Goal: Information Seeking & Learning: Find contact information

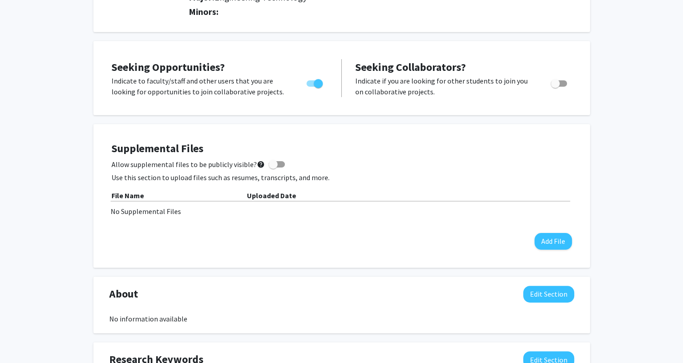
scroll to position [226, 0]
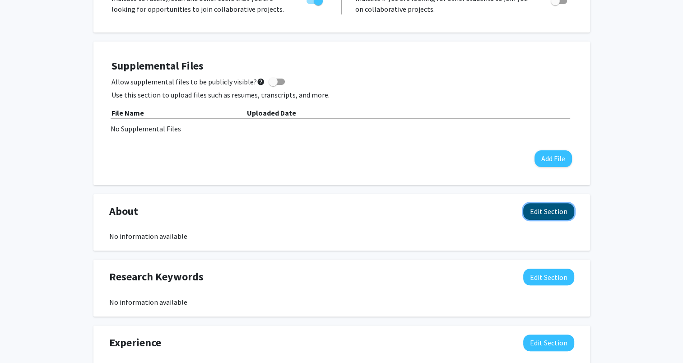
click at [543, 207] on button "Edit Section" at bounding box center [548, 211] width 51 height 17
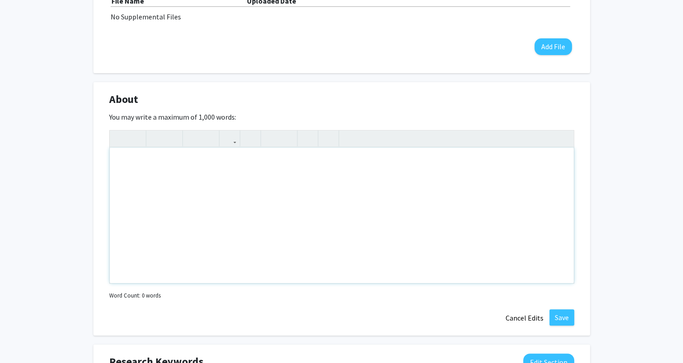
scroll to position [316, 0]
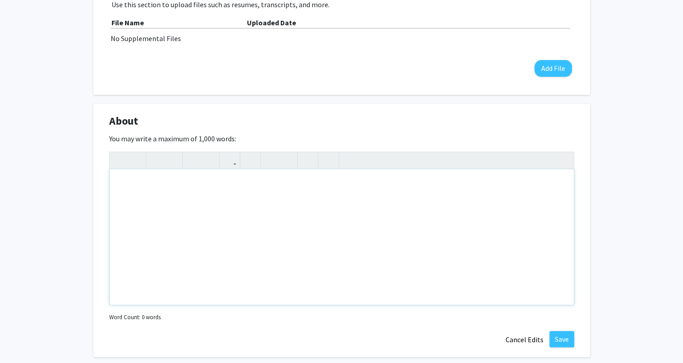
click at [158, 195] on div "Note to users with screen readers: Please deactivate our accessibility plugin f…" at bounding box center [342, 236] width 464 height 135
paste div "Note to users with screen readers: Please deactivate our accessibility plugin f…"
type textarea "<p>My name is [PERSON_NAME][DATE], I am currently attending [GEOGRAPHIC_DATA]. …"
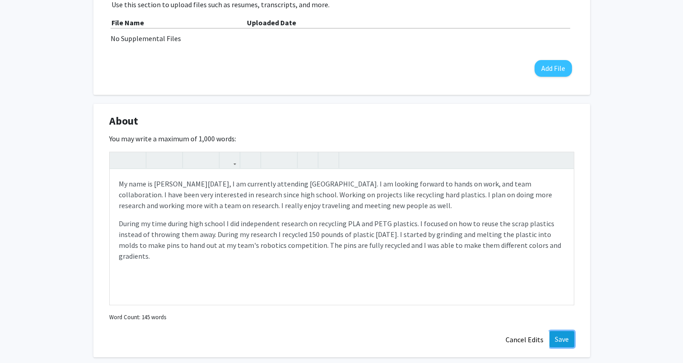
click at [560, 338] on button "Save" at bounding box center [561, 339] width 25 height 16
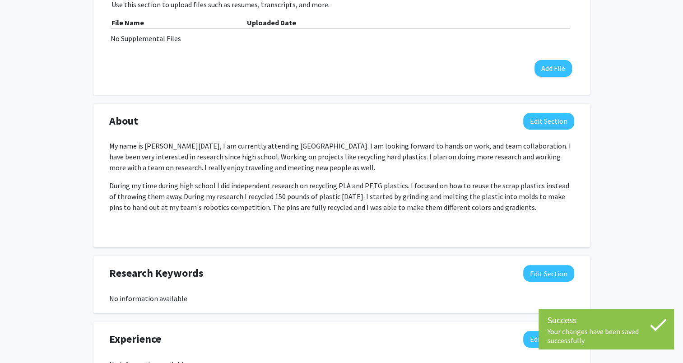
click at [612, 223] on div "[PERSON_NAME][DATE] Edit Section See Public View help Degree Level: Undergradua…" at bounding box center [341, 194] width 683 height 954
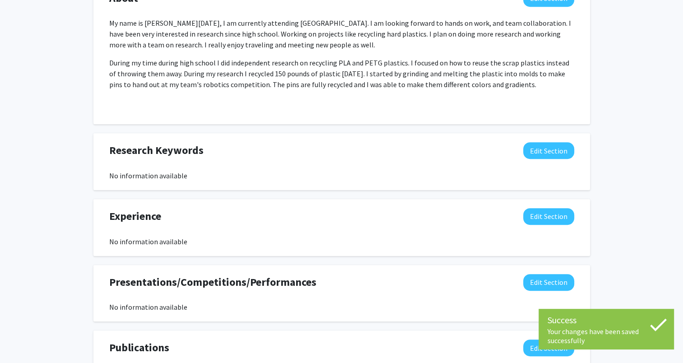
scroll to position [451, 0]
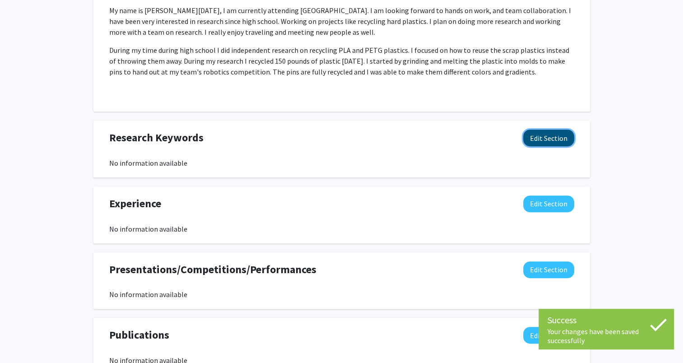
click at [540, 139] on button "Edit Section" at bounding box center [548, 138] width 51 height 17
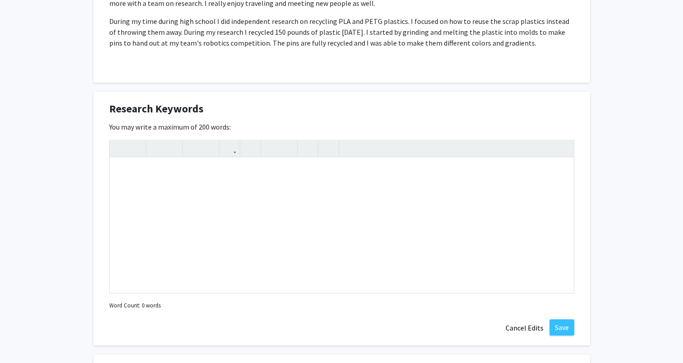
scroll to position [497, 0]
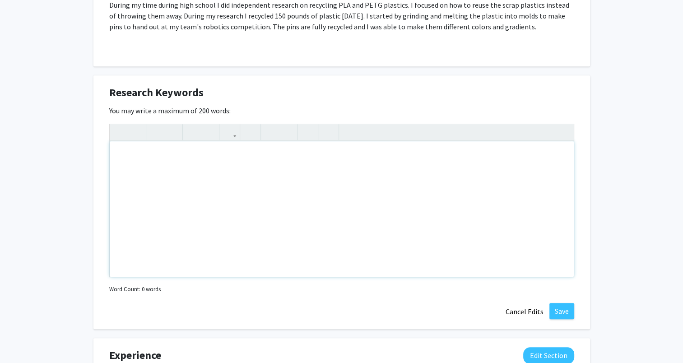
click at [525, 148] on div "Note to users with screen readers: Please deactivate our accessibility plugin f…" at bounding box center [342, 208] width 464 height 135
type textarea "recycling&nbsp;"
type textarea "<p>Recycling Plastics - Sustainability - Recycling Materials</p>"
click at [564, 308] on button "Save" at bounding box center [561, 311] width 25 height 16
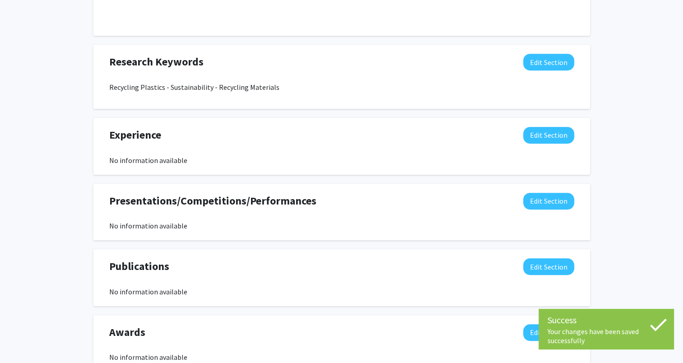
scroll to position [542, 0]
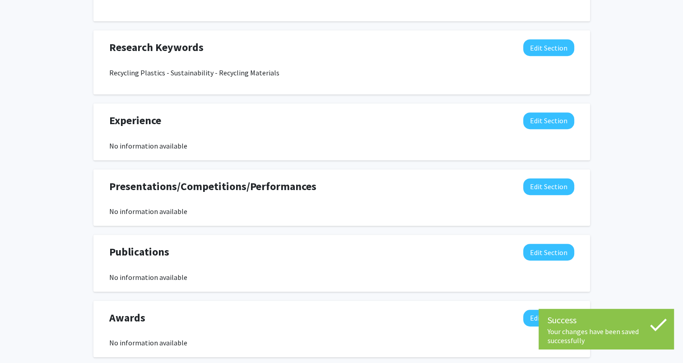
click at [534, 108] on div "Experience Edit Section No information available You may write a maximum of 750…" at bounding box center [341, 131] width 497 height 57
click at [534, 116] on button "Edit Section" at bounding box center [548, 120] width 51 height 17
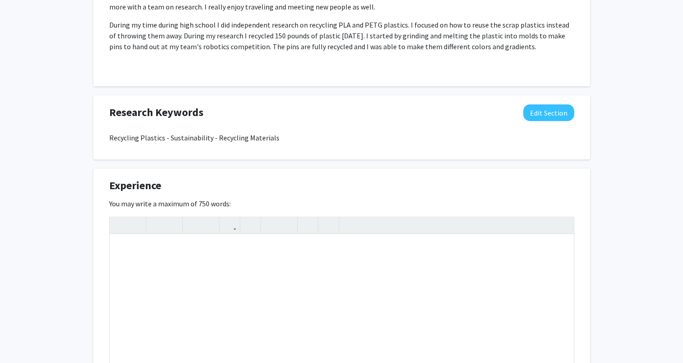
scroll to position [361, 0]
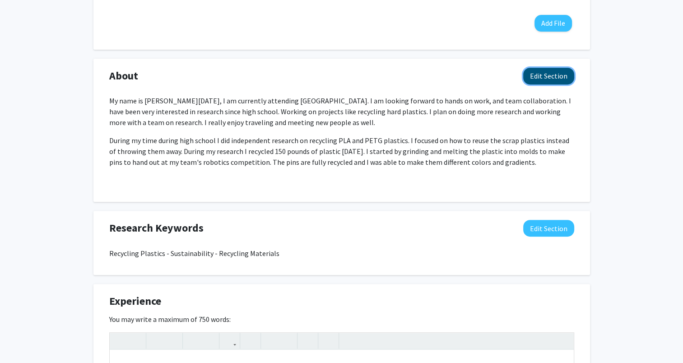
click at [531, 75] on button "Edit Section" at bounding box center [548, 76] width 51 height 17
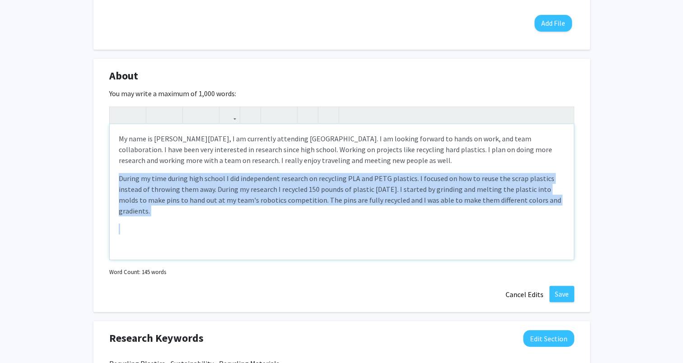
drag, startPoint x: 352, startPoint y: 224, endPoint x: 117, endPoint y: 179, distance: 239.5
click at [117, 179] on div "My name is [PERSON_NAME][DATE], I am currently attending [GEOGRAPHIC_DATA]. I a…" at bounding box center [342, 191] width 464 height 135
copy p "During my time during high school I did independent research on recycling PLA a…"
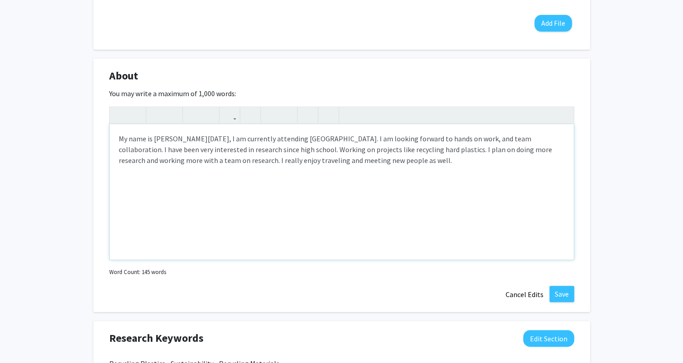
type textarea "<p>My name is [PERSON_NAME][DATE], I am currently attending [GEOGRAPHIC_DATA]. …"
click at [562, 297] on button "Save" at bounding box center [561, 294] width 25 height 16
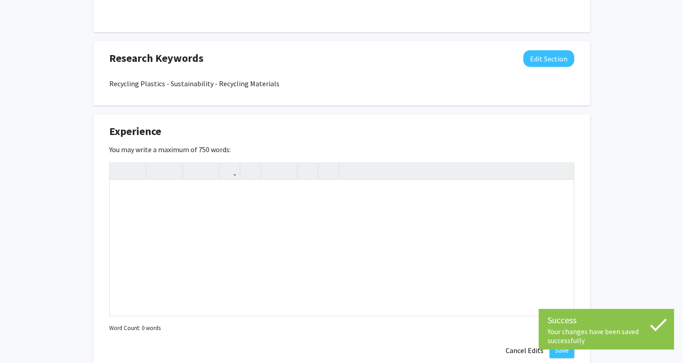
scroll to position [542, 0]
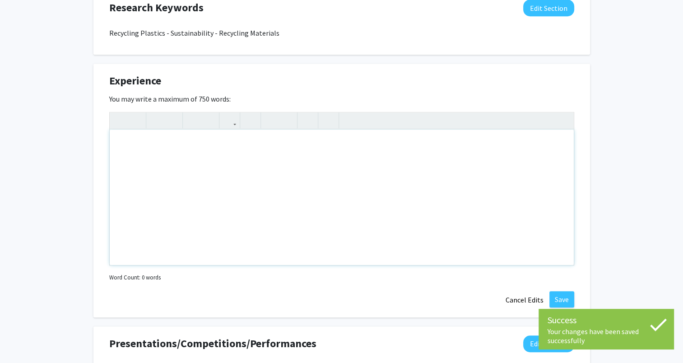
click at [265, 188] on div "Note to users with screen readers: Please deactivate our accessibility plugin f…" at bounding box center [342, 197] width 464 height 135
paste div "Note to users with screen readers: Please deactivate our accessibility plugin f…"
type textarea "<p>During my time during high school I did independent research on recycling PL…"
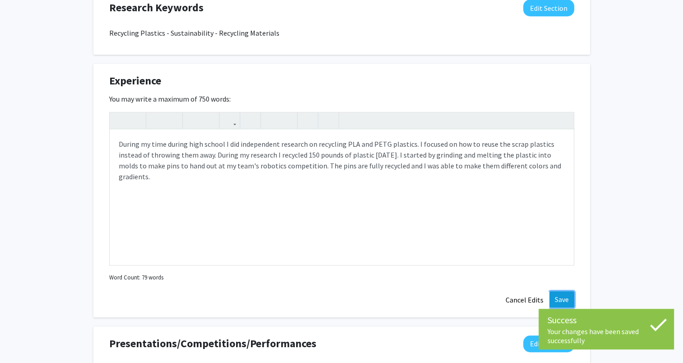
click at [555, 296] on button "Save" at bounding box center [561, 299] width 25 height 16
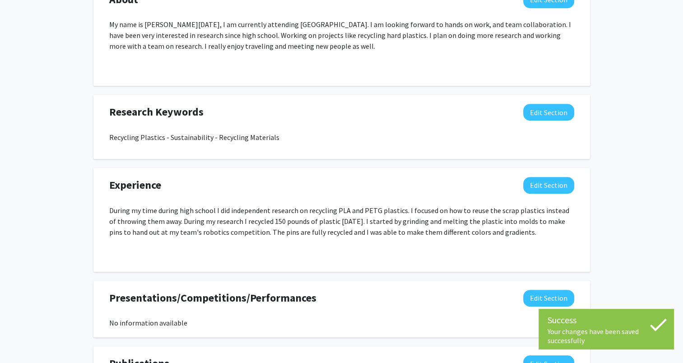
scroll to position [451, 0]
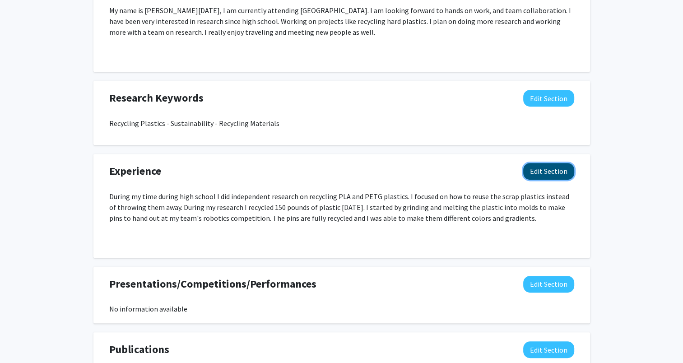
click at [539, 177] on button "Edit Section" at bounding box center [548, 171] width 51 height 17
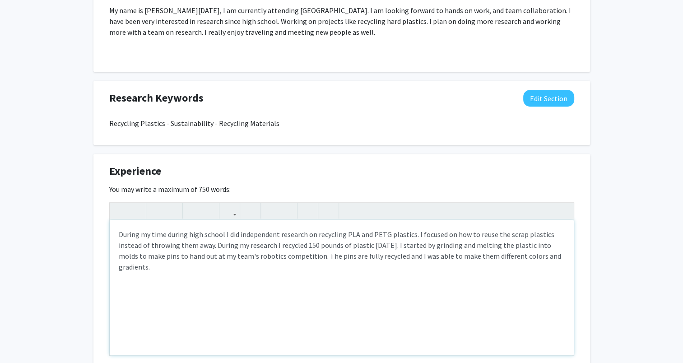
click at [220, 286] on p "Note to users with screen readers: Please deactivate our accessibility plugin f…" at bounding box center [342, 284] width 446 height 11
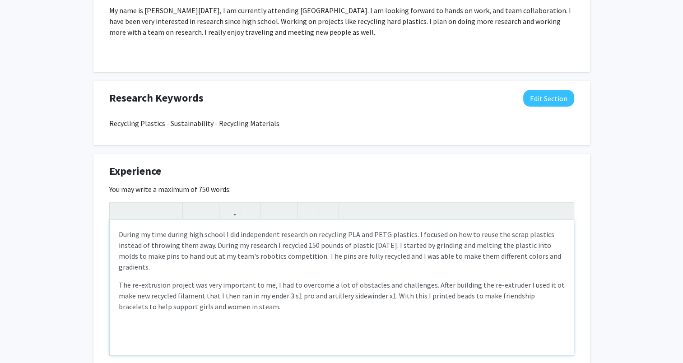
type textarea "<p>During my time during high school I did independent research on recycling PL…"
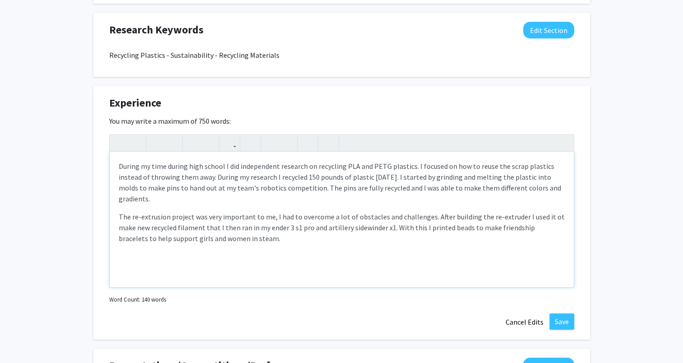
scroll to position [542, 0]
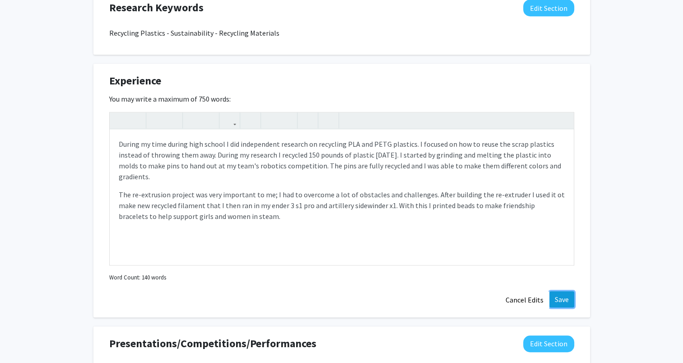
click at [562, 296] on button "Save" at bounding box center [561, 299] width 25 height 16
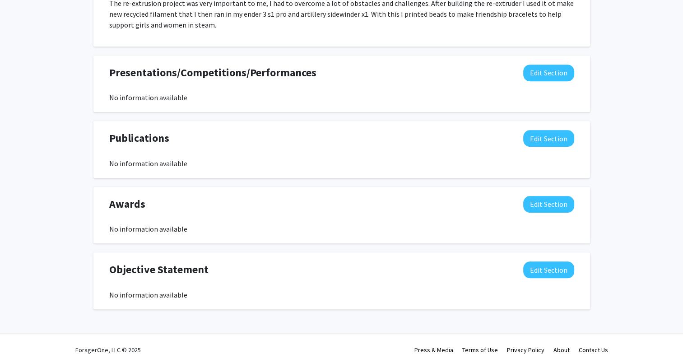
scroll to position [686, 0]
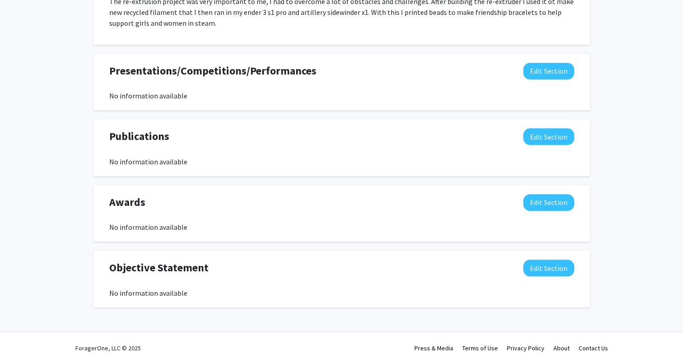
click at [521, 200] on div "Awards Edit Section" at bounding box center [341, 204] width 479 height 21
click at [553, 206] on button "Edit Section" at bounding box center [548, 202] width 51 height 17
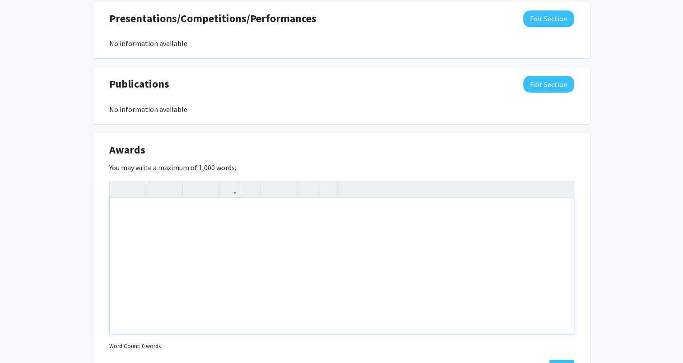
scroll to position [776, 0]
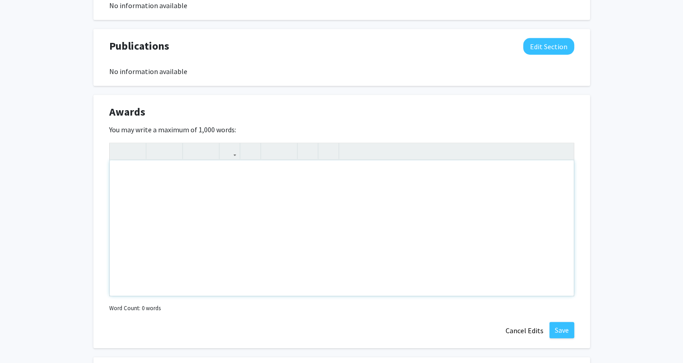
click at [287, 195] on div "Note to users with screen readers: Please deactivate our accessibility plugin f…" at bounding box center [342, 227] width 464 height 135
click at [186, 180] on div "Academic E" at bounding box center [342, 227] width 464 height 135
click at [249, 176] on p "Academic Excellence Award for Robotics" at bounding box center [342, 174] width 446 height 11
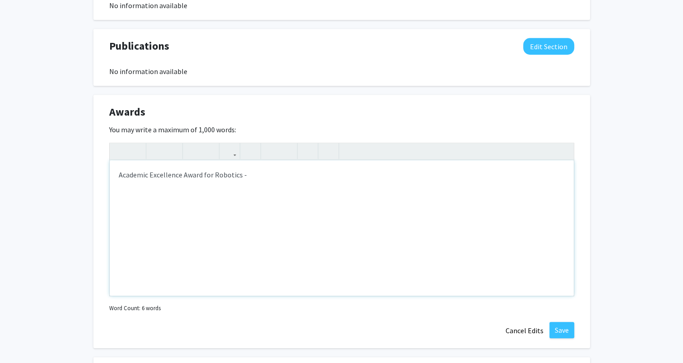
type textarea "<p>Academic Excellence Award for Robotics - I was given the academic excellence…"
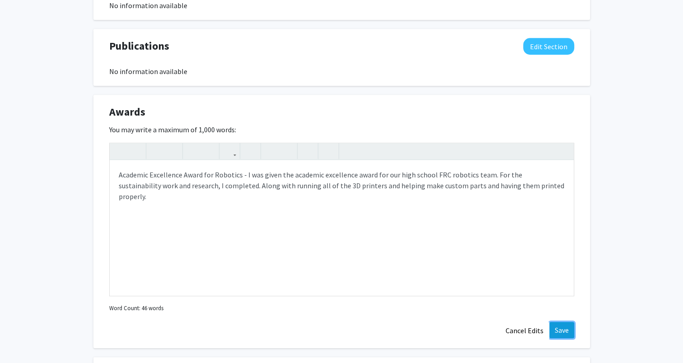
click at [556, 326] on button "Save" at bounding box center [561, 330] width 25 height 16
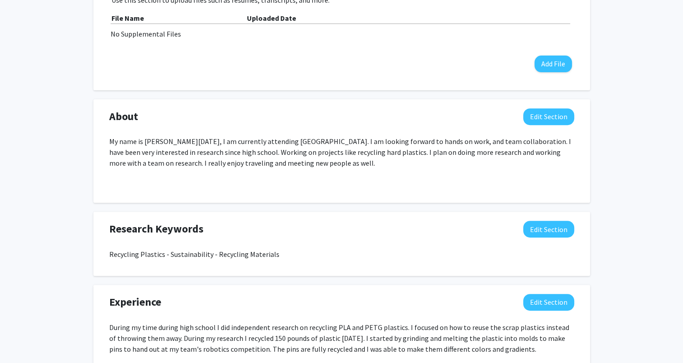
scroll to position [309, 0]
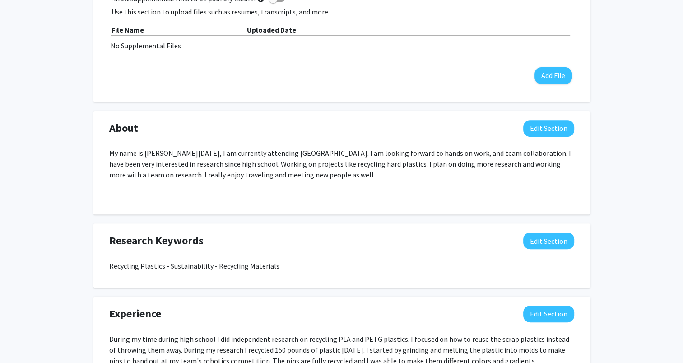
click at [252, 166] on p "My name is [PERSON_NAME][DATE], I am currently attending [GEOGRAPHIC_DATA]. I a…" at bounding box center [341, 164] width 465 height 33
click at [540, 132] on button "Edit Section" at bounding box center [548, 128] width 51 height 17
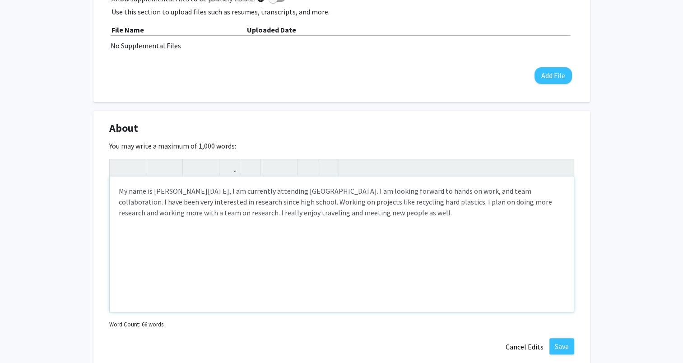
click at [474, 242] on div "My name is [PERSON_NAME][DATE], I am currently attending [GEOGRAPHIC_DATA]. I a…" at bounding box center [342, 244] width 464 height 135
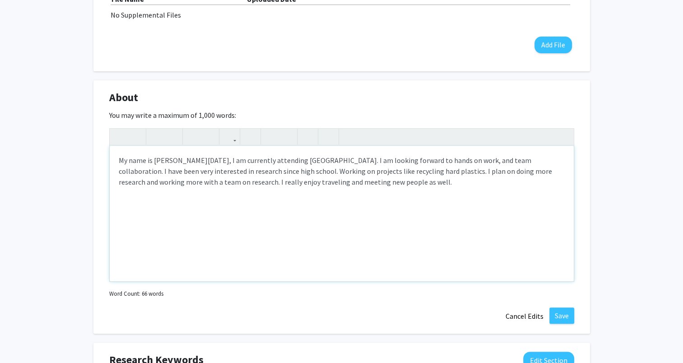
scroll to position [354, 0]
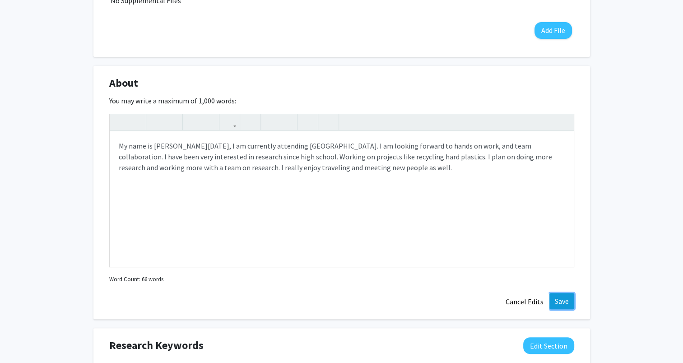
click at [558, 302] on button "Save" at bounding box center [561, 301] width 25 height 16
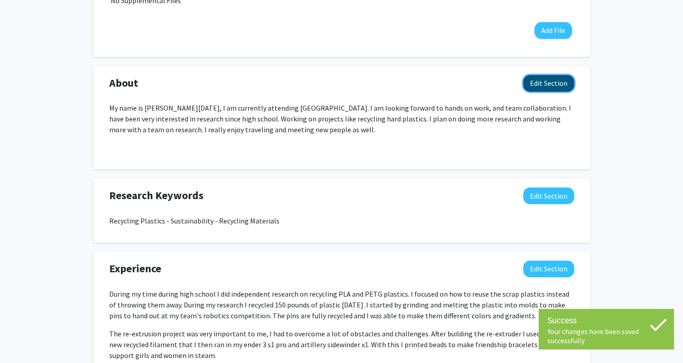
click at [546, 90] on button "Edit Section" at bounding box center [548, 83] width 51 height 17
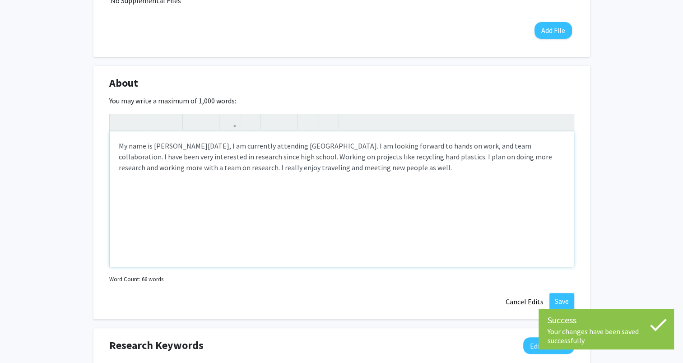
click at [473, 189] on p "Note to users with screen readers: Please deactivate our accessibility plugin f…" at bounding box center [342, 185] width 446 height 11
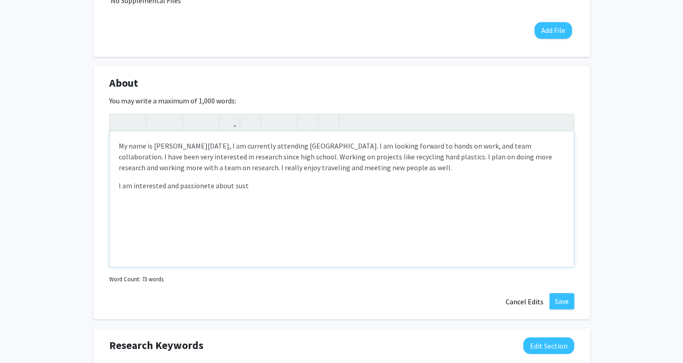
type textarea "<p>My name is [PERSON_NAME][DATE], I am currently attending [GEOGRAPHIC_DATA]. …"
click at [535, 305] on button "Cancel Edits" at bounding box center [525, 301] width 50 height 17
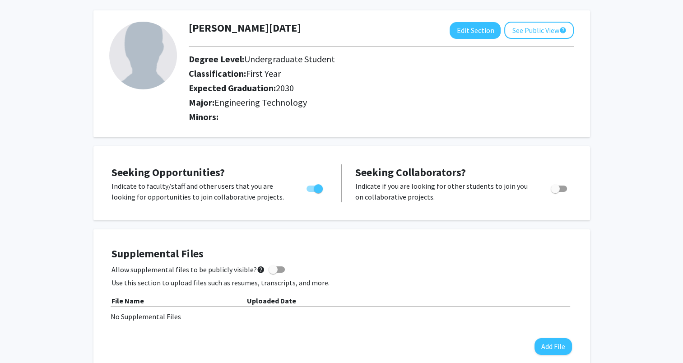
scroll to position [0, 0]
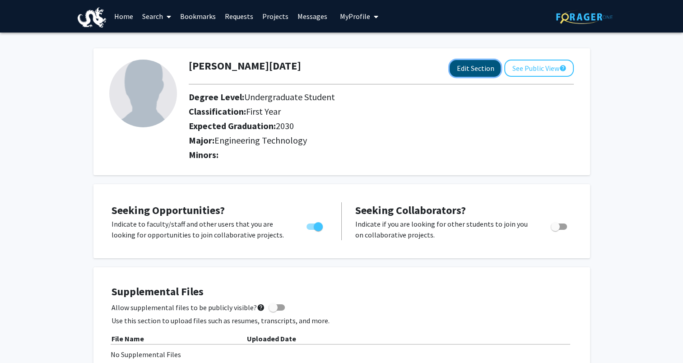
click at [461, 70] on button "Edit Section" at bounding box center [475, 68] width 51 height 17
select select
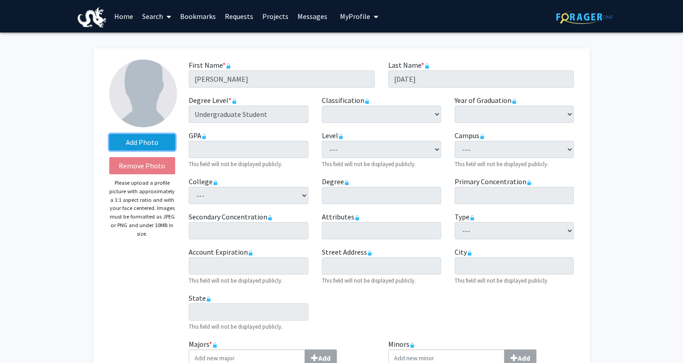
click at [163, 139] on label "Add Photo" at bounding box center [142, 142] width 66 height 16
click at [0, 0] on input "Add Photo" at bounding box center [0, 0] width 0 height 0
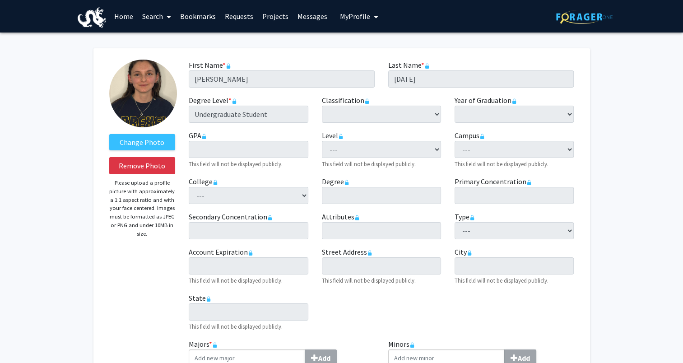
click at [150, 103] on img at bounding box center [143, 94] width 68 height 68
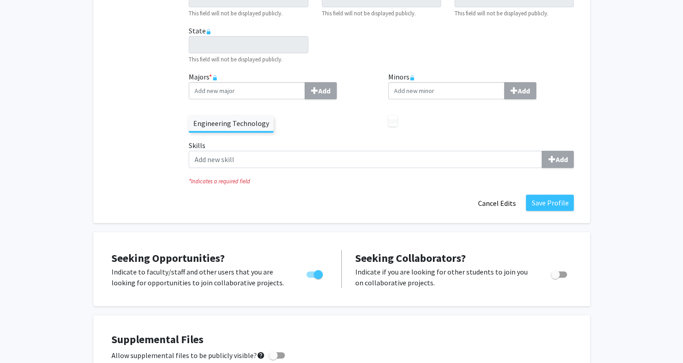
scroll to position [361, 0]
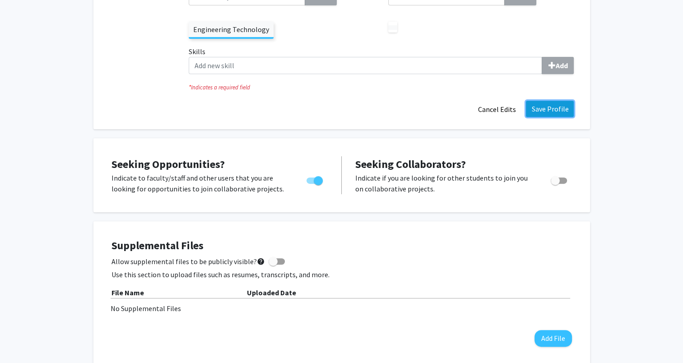
click at [565, 109] on button "Save Profile" at bounding box center [550, 109] width 48 height 16
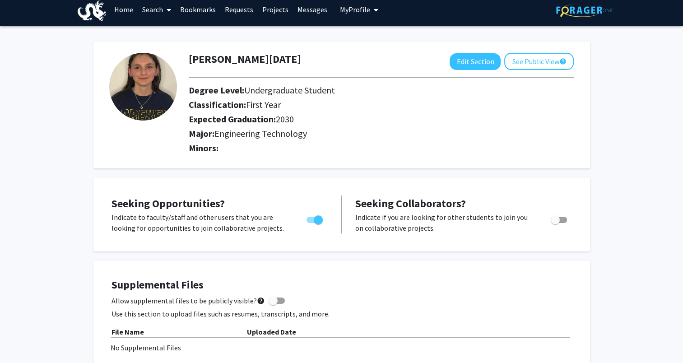
scroll to position [0, 0]
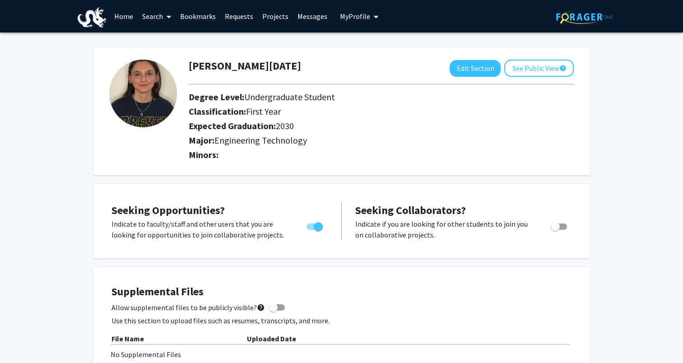
click at [288, 16] on link "Projects" at bounding box center [275, 16] width 35 height 32
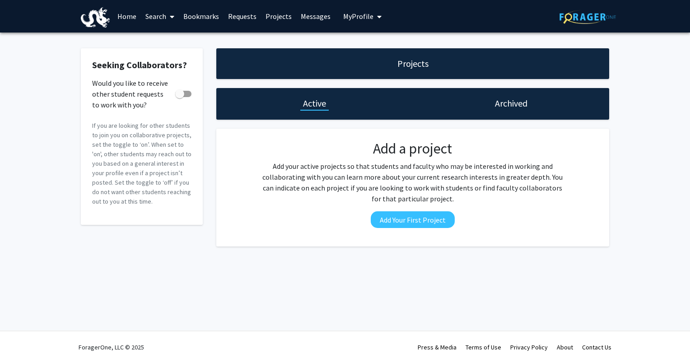
click at [124, 13] on link "Home" at bounding box center [127, 16] width 28 height 32
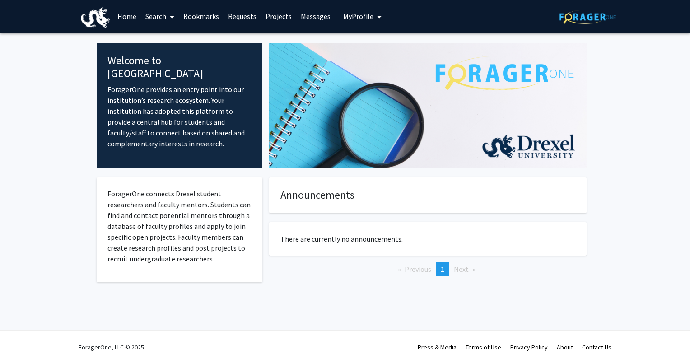
click at [362, 19] on span "My Profile" at bounding box center [358, 16] width 30 height 9
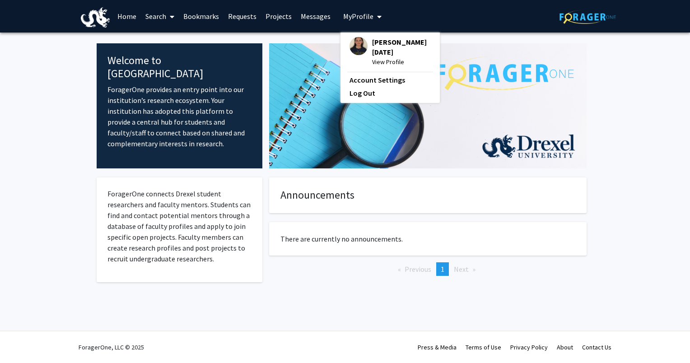
click at [364, 43] on div "[PERSON_NAME][DATE] View Profile" at bounding box center [389, 52] width 81 height 30
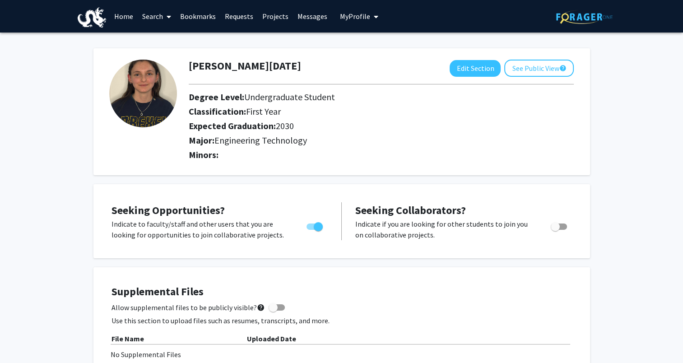
click at [155, 18] on link "Search" at bounding box center [157, 16] width 38 height 32
click at [175, 40] on span "Faculty/Staff" at bounding box center [171, 42] width 66 height 18
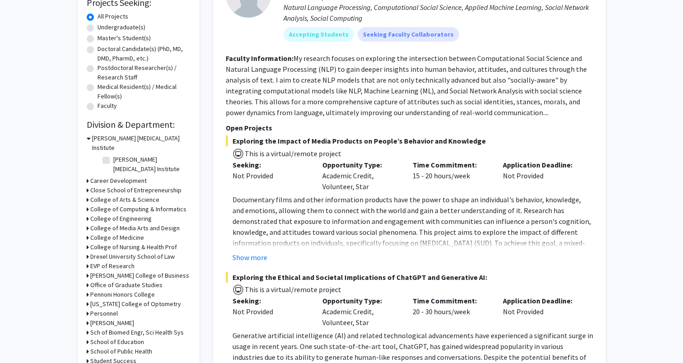
scroll to position [181, 0]
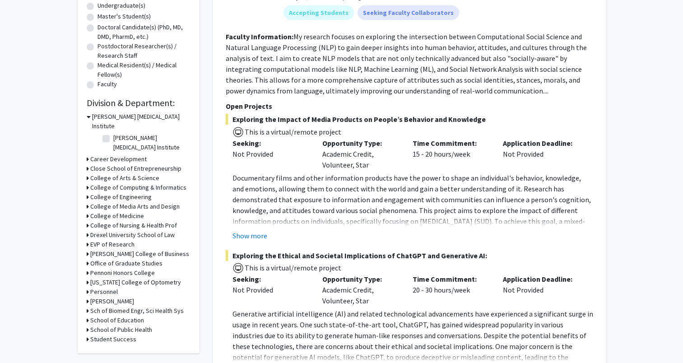
click at [130, 192] on h3 "College of Engineering" at bounding box center [120, 196] width 61 height 9
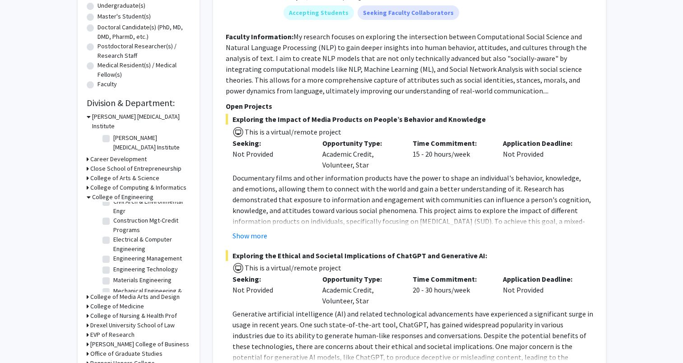
scroll to position [44, 0]
click at [113, 260] on label "Materials Engineering" at bounding box center [142, 264] width 58 height 9
click at [113, 260] on input "Materials Engineering" at bounding box center [116, 263] width 6 height 6
checkbox input "true"
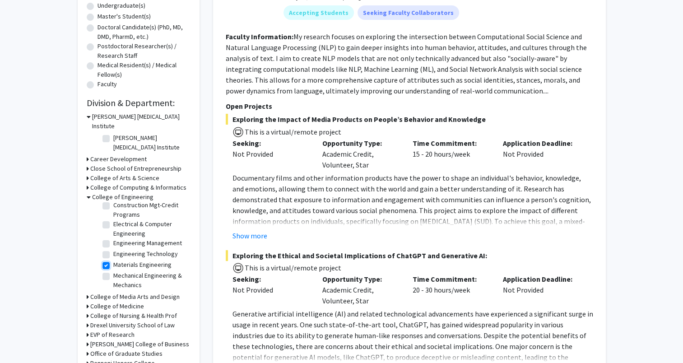
checkbox input "true"
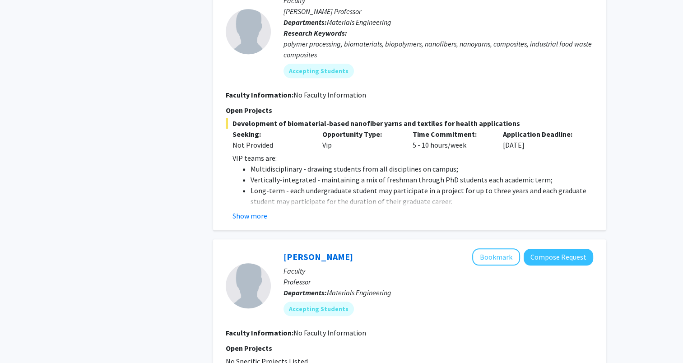
scroll to position [587, 0]
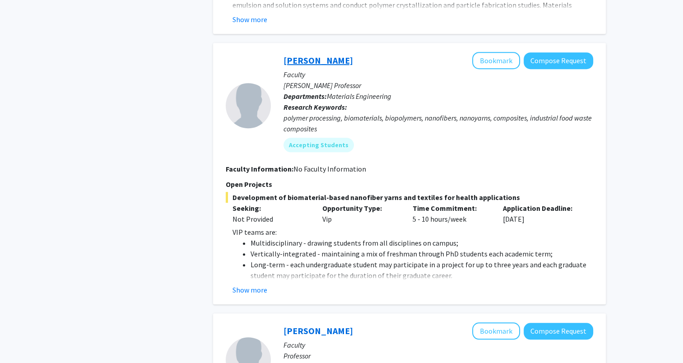
click at [325, 60] on link "[PERSON_NAME]" at bounding box center [318, 60] width 70 height 11
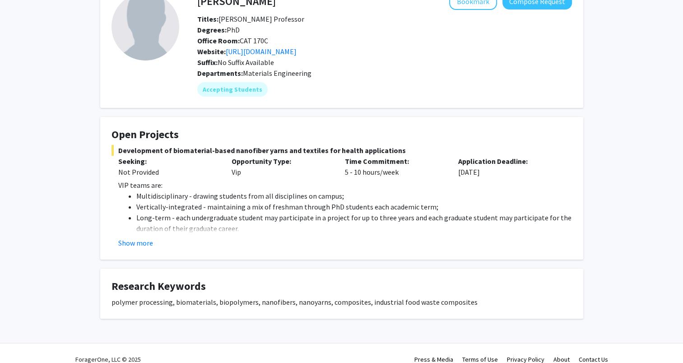
scroll to position [69, 0]
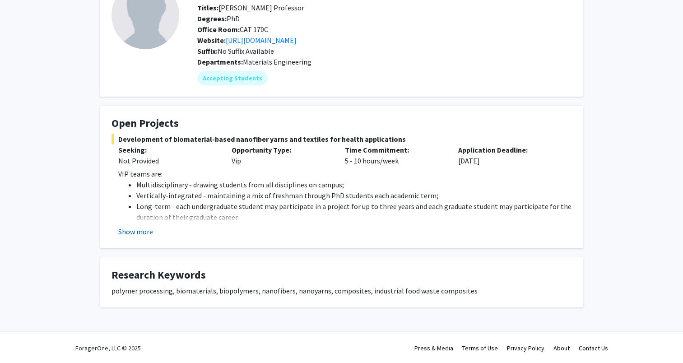
click at [138, 233] on button "Show more" at bounding box center [135, 231] width 35 height 11
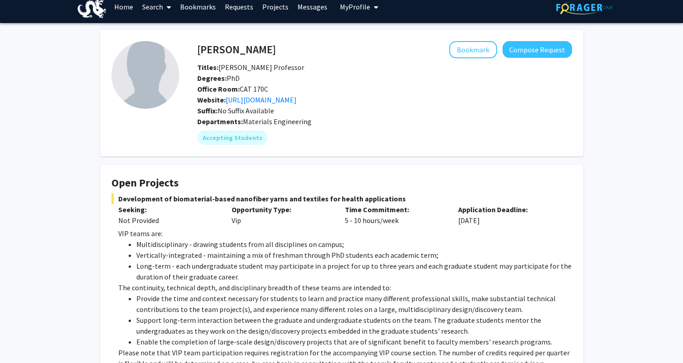
scroll to position [0, 0]
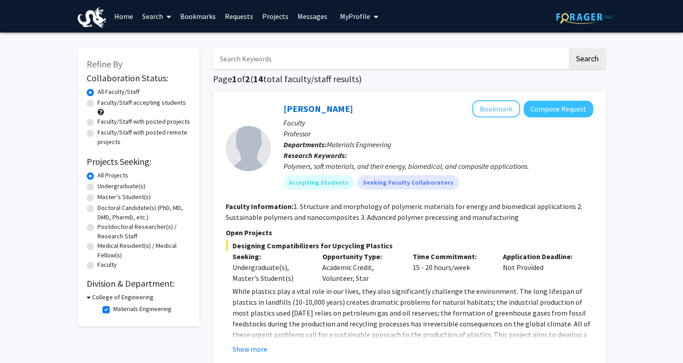
click at [94, 298] on h3 "College of Engineering" at bounding box center [122, 297] width 61 height 9
click at [94, 298] on h3 "College of Engineering" at bounding box center [120, 297] width 61 height 9
checkbox input "false"
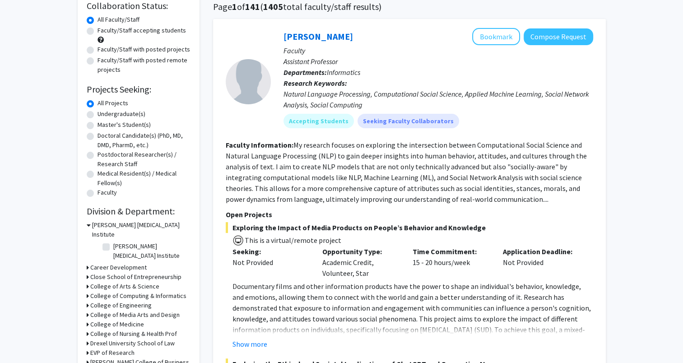
scroll to position [191, 0]
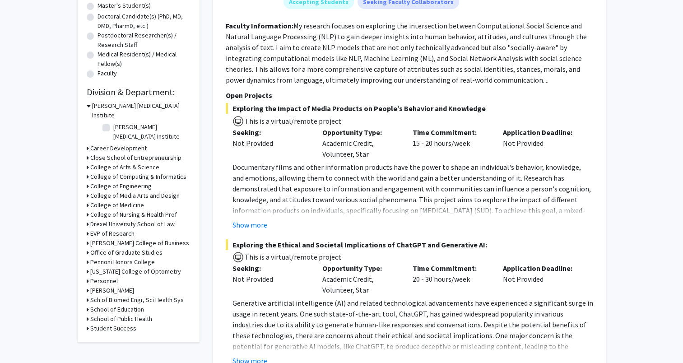
click at [131, 181] on h3 "College of Engineering" at bounding box center [120, 185] width 61 height 9
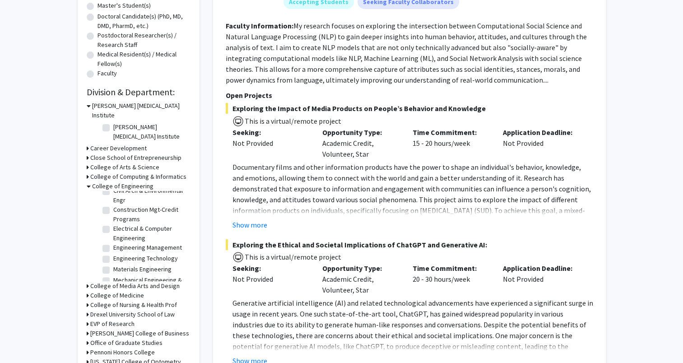
scroll to position [44, 0]
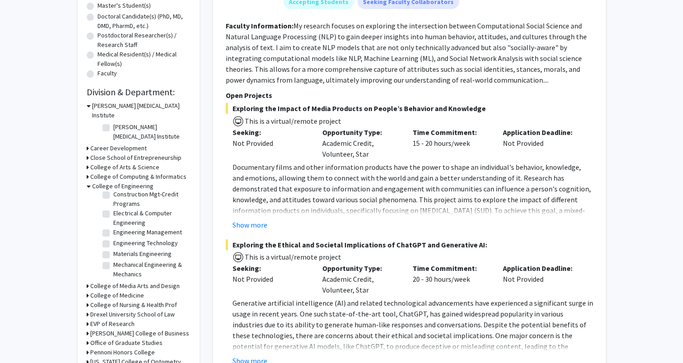
click at [113, 238] on label "Engineering Technology" at bounding box center [145, 242] width 65 height 9
click at [113, 238] on input "Engineering Technology" at bounding box center [116, 241] width 6 height 6
checkbox input "true"
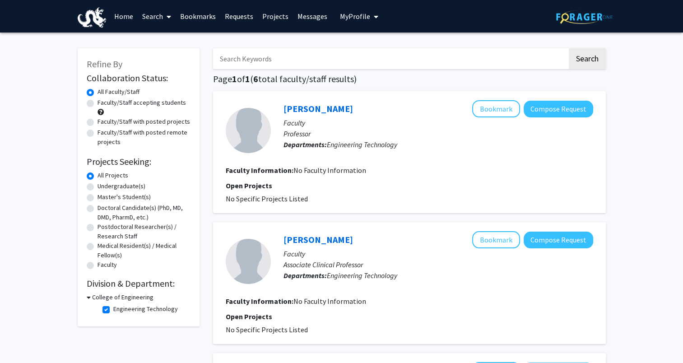
click at [98, 297] on h3 "College of Engineering" at bounding box center [122, 297] width 61 height 9
click at [98, 297] on h3 "College of Engineering" at bounding box center [120, 297] width 61 height 9
checkbox input "false"
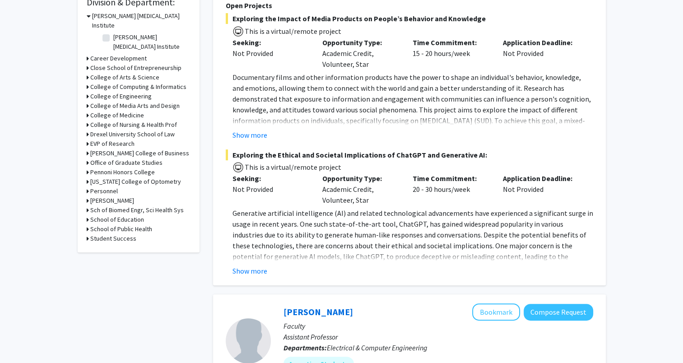
scroll to position [282, 0]
click at [123, 91] on h3 "College of Engineering" at bounding box center [120, 95] width 61 height 9
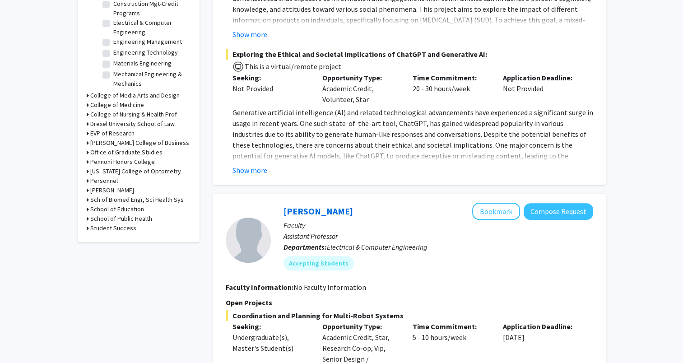
scroll to position [327, 0]
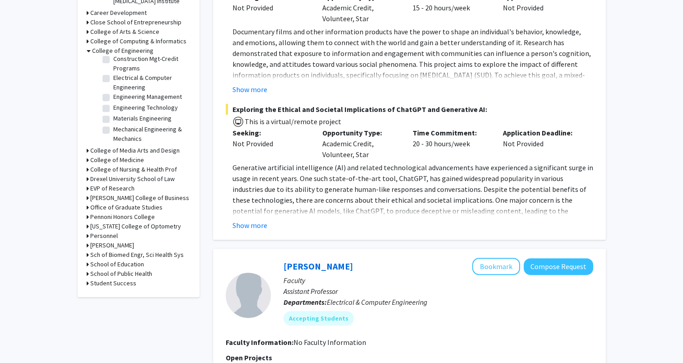
click at [113, 114] on label "Materials Engineering" at bounding box center [142, 118] width 58 height 9
click at [113, 114] on input "Materials Engineering" at bounding box center [116, 117] width 6 height 6
checkbox input "true"
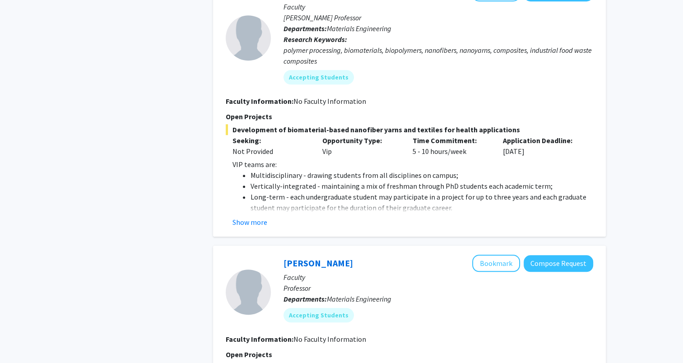
scroll to position [677, 0]
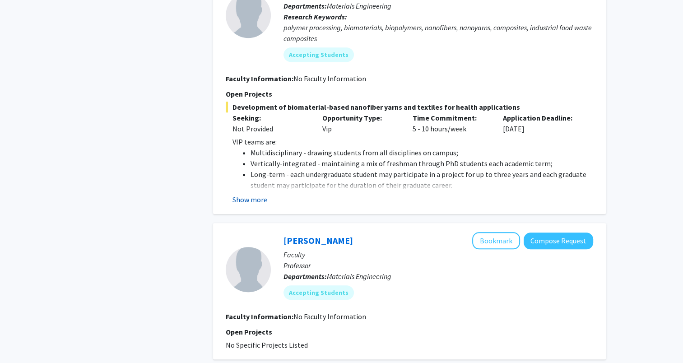
click at [242, 196] on button "Show more" at bounding box center [249, 199] width 35 height 11
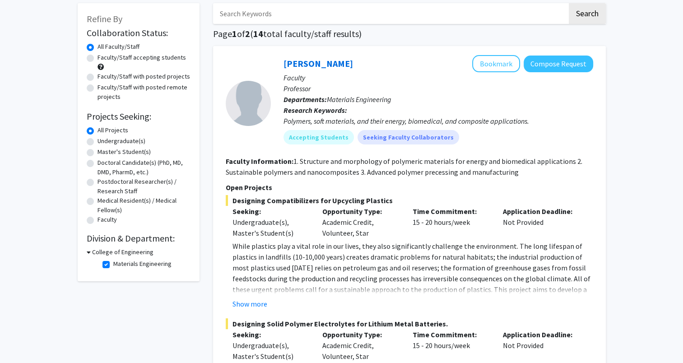
scroll to position [0, 0]
